Goal: Use online tool/utility: Utilize a website feature to perform a specific function

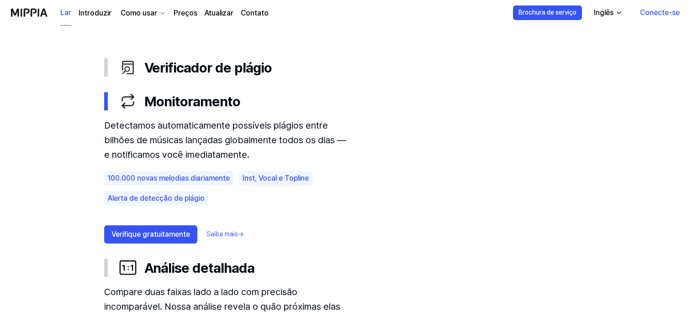
scroll to position [473, 0]
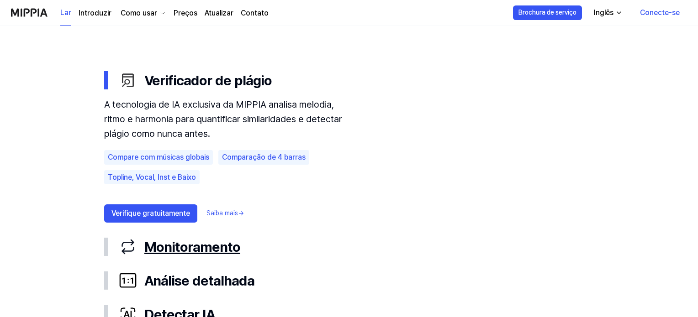
click at [201, 248] on font "Monitoramento" at bounding box center [192, 247] width 96 height 16
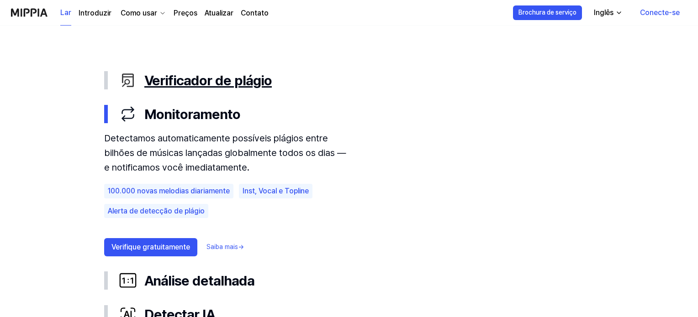
click at [210, 84] on font "Verificador de plágio" at bounding box center [207, 80] width 127 height 16
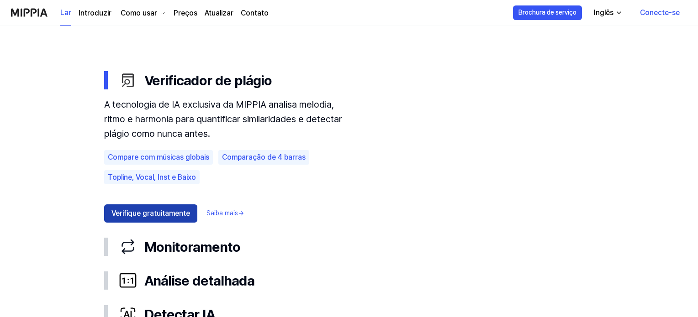
click at [141, 210] on font "Verifique gratuitamente" at bounding box center [150, 213] width 79 height 9
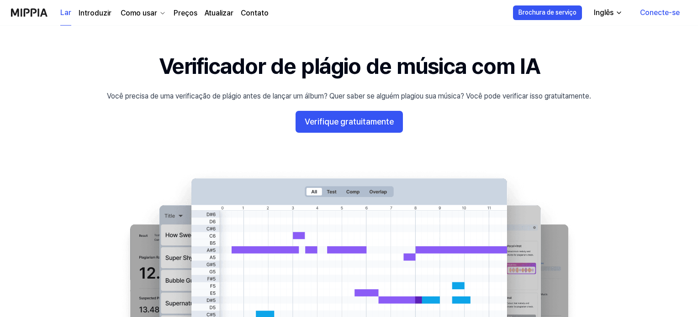
scroll to position [12, 0]
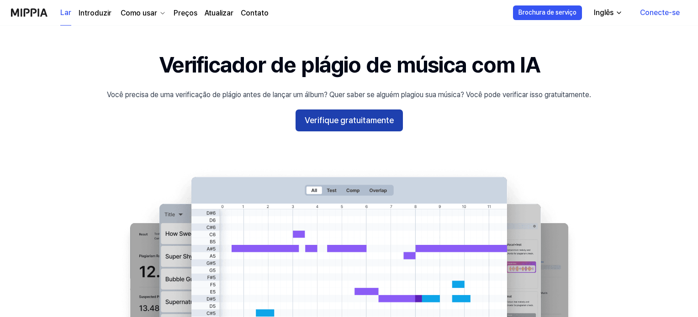
click at [342, 127] on button "Verifique gratuitamente" at bounding box center [348, 121] width 107 height 22
